Goal: Task Accomplishment & Management: Manage account settings

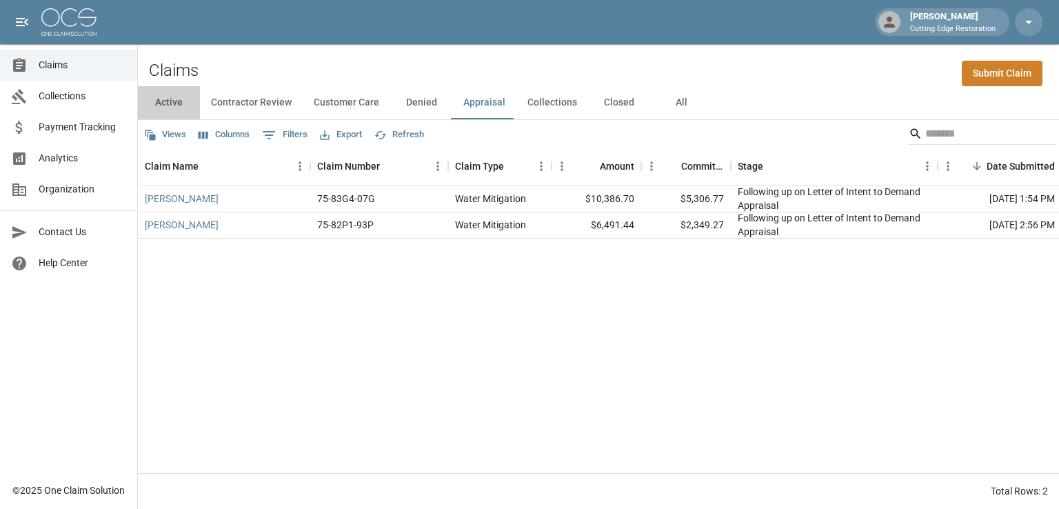
click at [176, 101] on button "Active" at bounding box center [169, 102] width 62 height 33
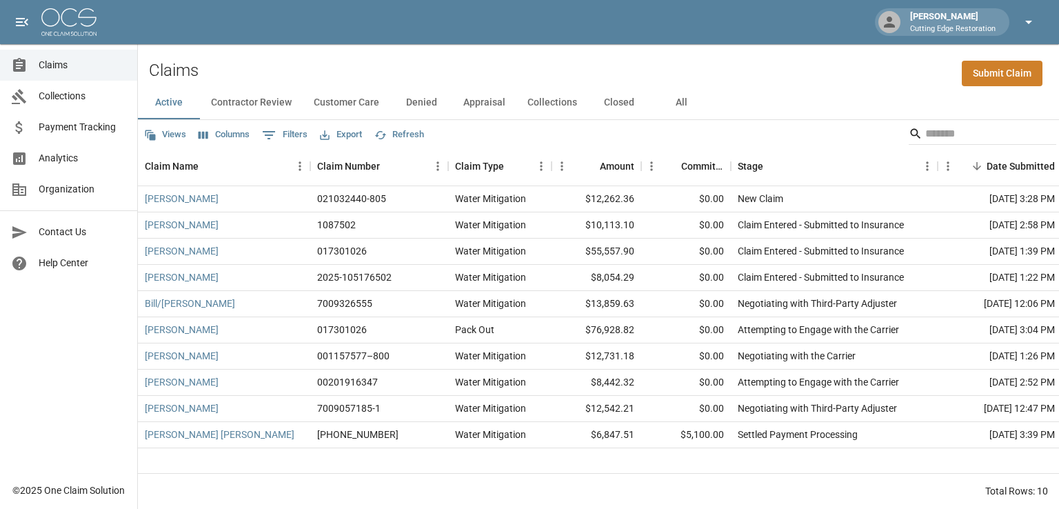
click at [1035, 18] on icon "button" at bounding box center [1028, 22] width 17 height 17
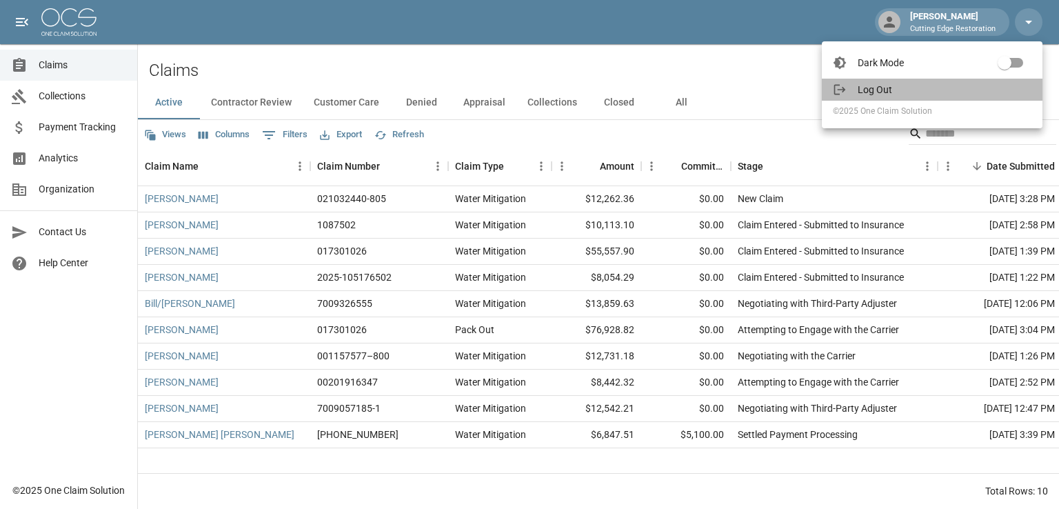
click at [873, 97] on li "Log Out" at bounding box center [932, 90] width 221 height 22
